Goal: Obtain resource: Download file/media

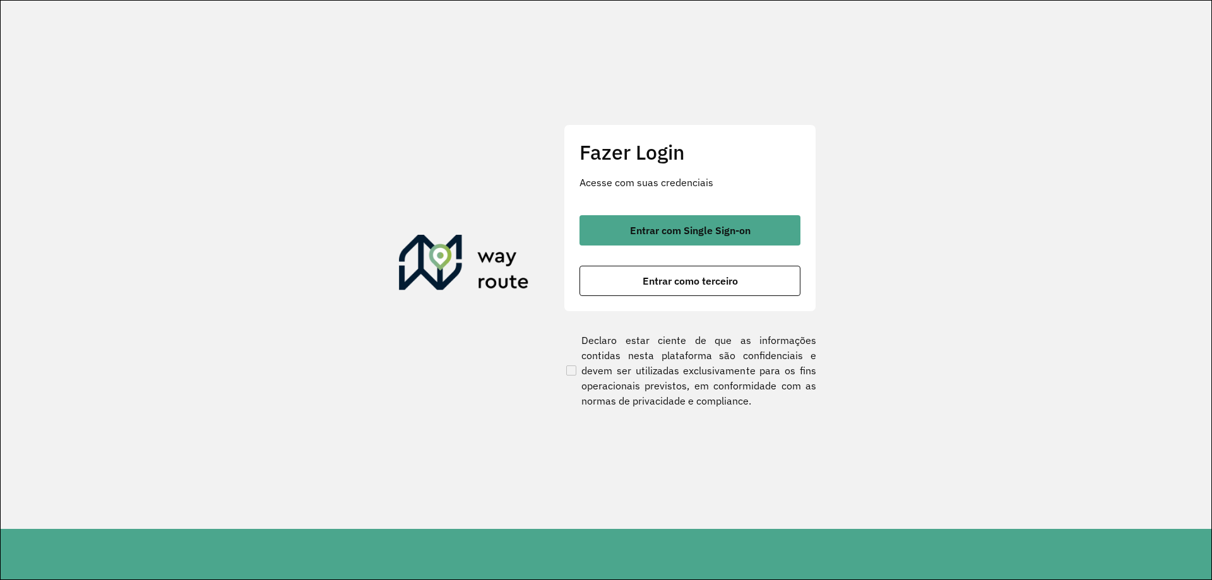
click at [635, 198] on div "Fazer Login Acesse com suas credenciais Entrar com Single Sign-on Entrar como t…" at bounding box center [690, 217] width 253 height 187
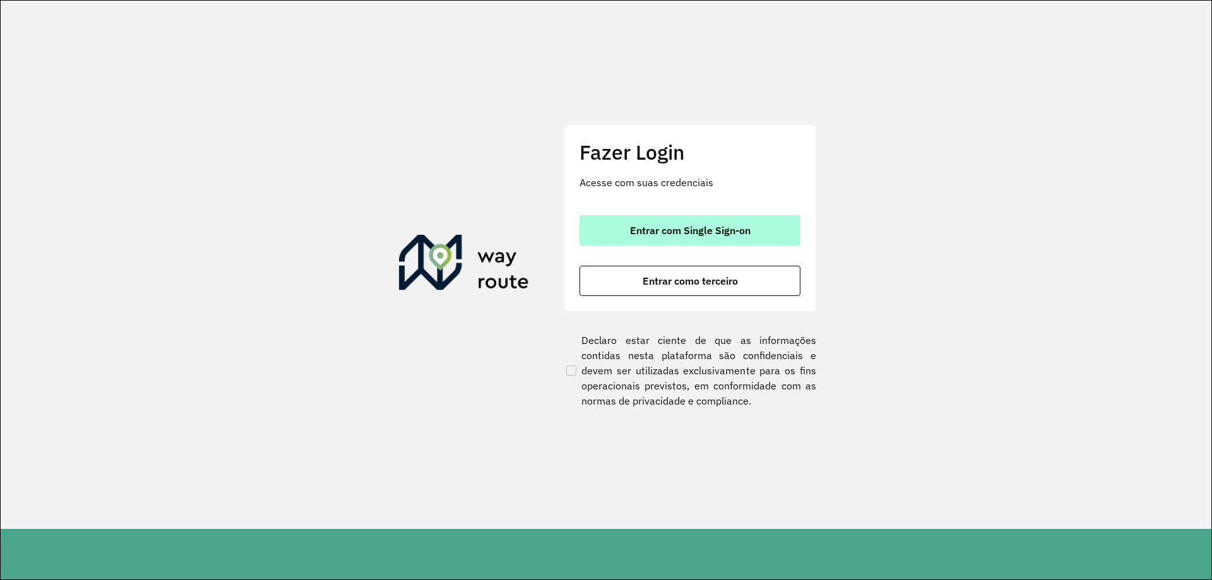
click at [632, 239] on button "Entrar com Single Sign-on" at bounding box center [690, 230] width 221 height 30
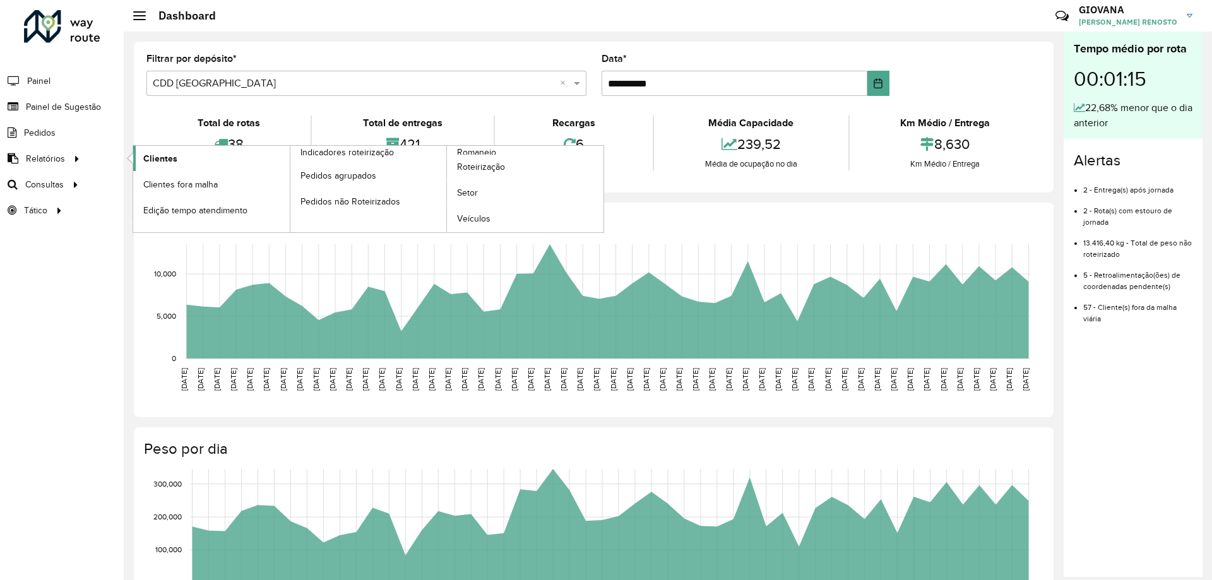
click at [200, 150] on link "Clientes" at bounding box center [211, 158] width 157 height 25
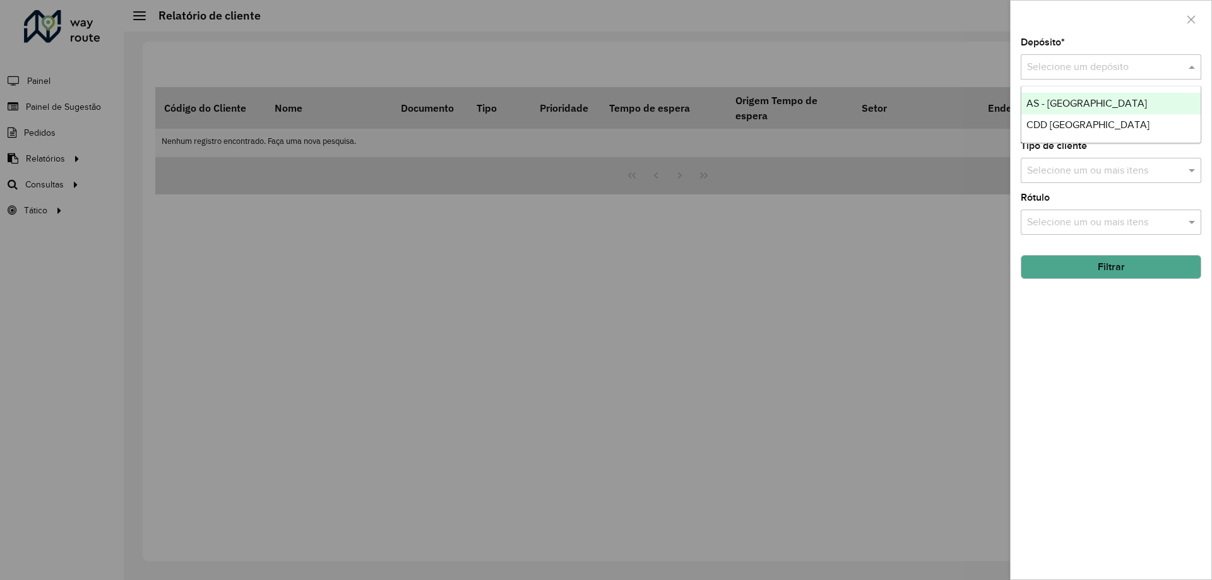
click at [1079, 60] on input "text" at bounding box center [1098, 67] width 143 height 15
click at [1053, 124] on span "CDD [GEOGRAPHIC_DATA]" at bounding box center [1088, 124] width 123 height 11
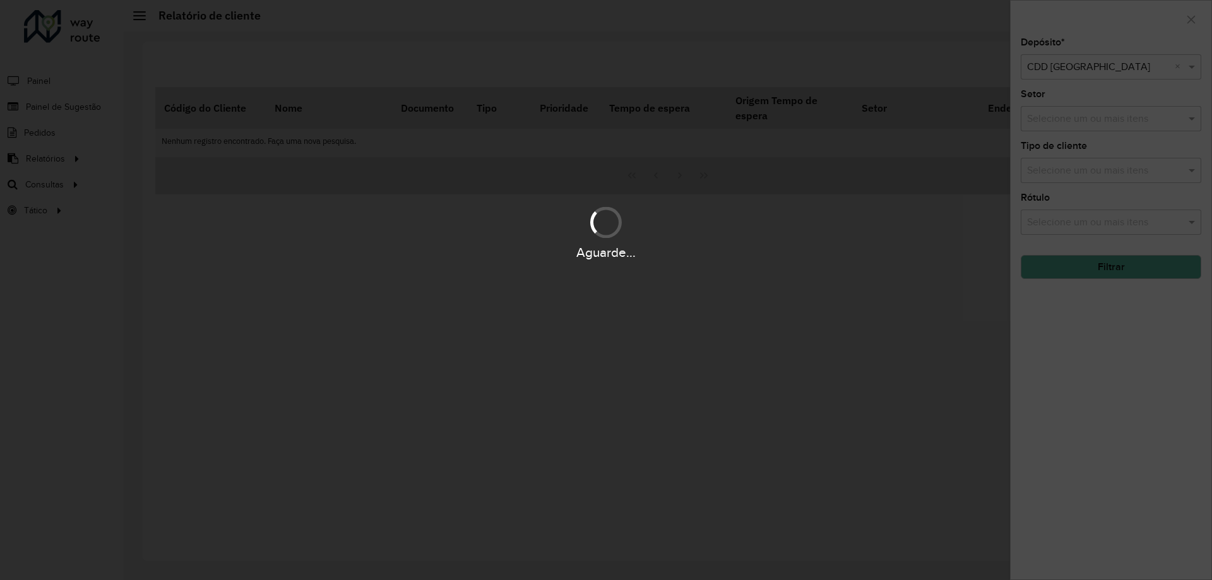
click at [1093, 373] on div "Aguarde..." at bounding box center [606, 290] width 1212 height 580
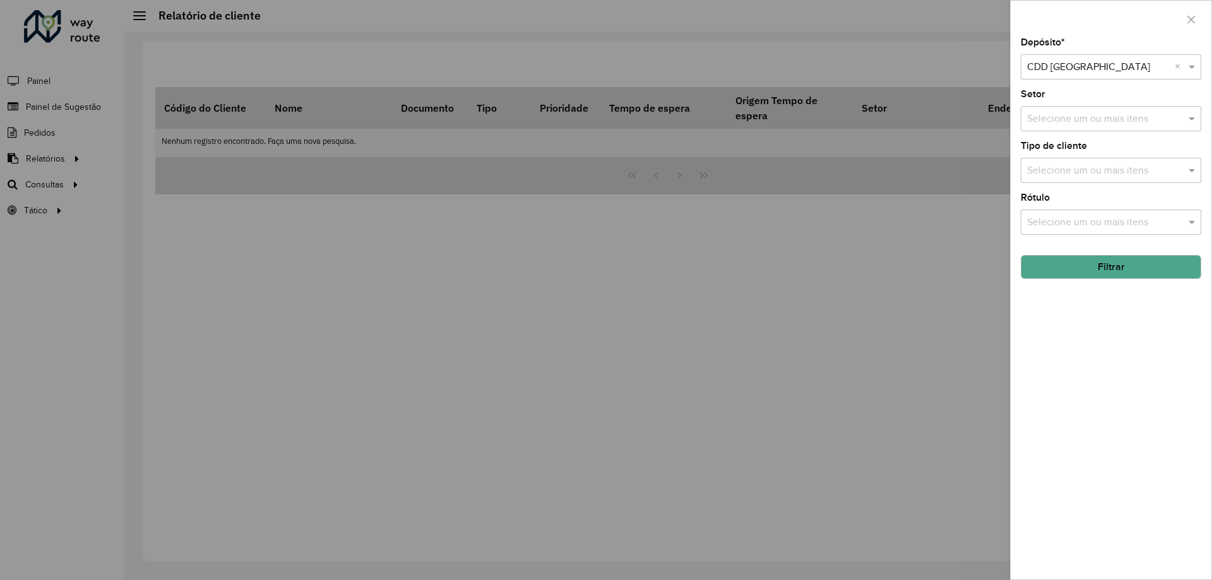
click at [1122, 282] on div "Depósito * Selecione um depósito × CDD [GEOGRAPHIC_DATA] × Setor Selecione um o…" at bounding box center [1111, 309] width 201 height 542
click at [1127, 270] on button "Filtrar" at bounding box center [1111, 267] width 181 height 24
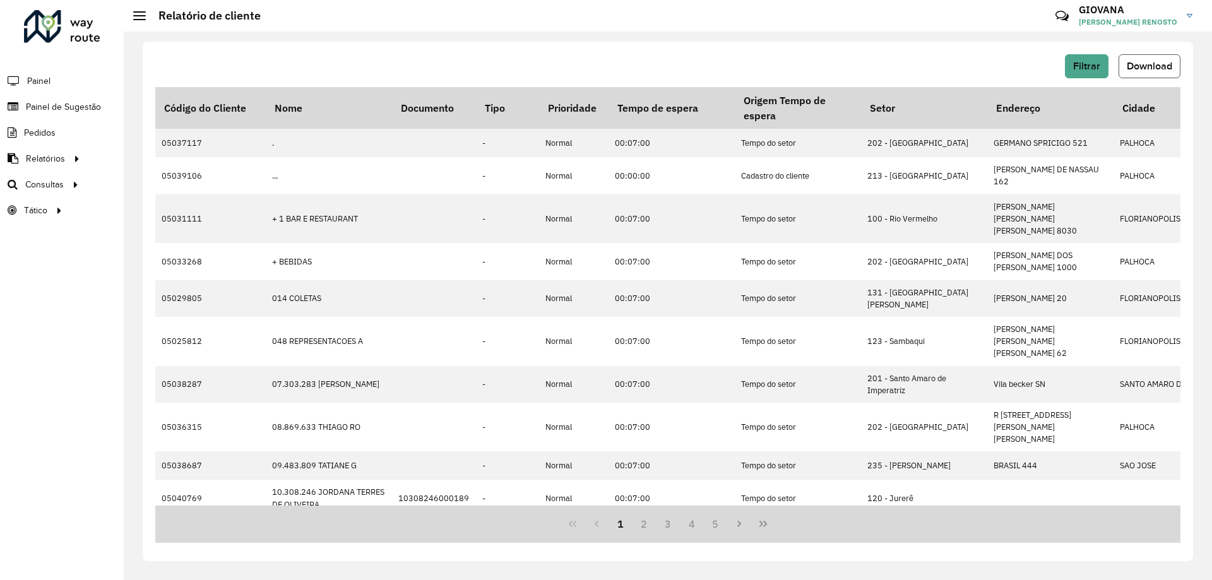
click at [1152, 69] on span "Download" at bounding box center [1149, 66] width 45 height 11
